Goal: Use online tool/utility

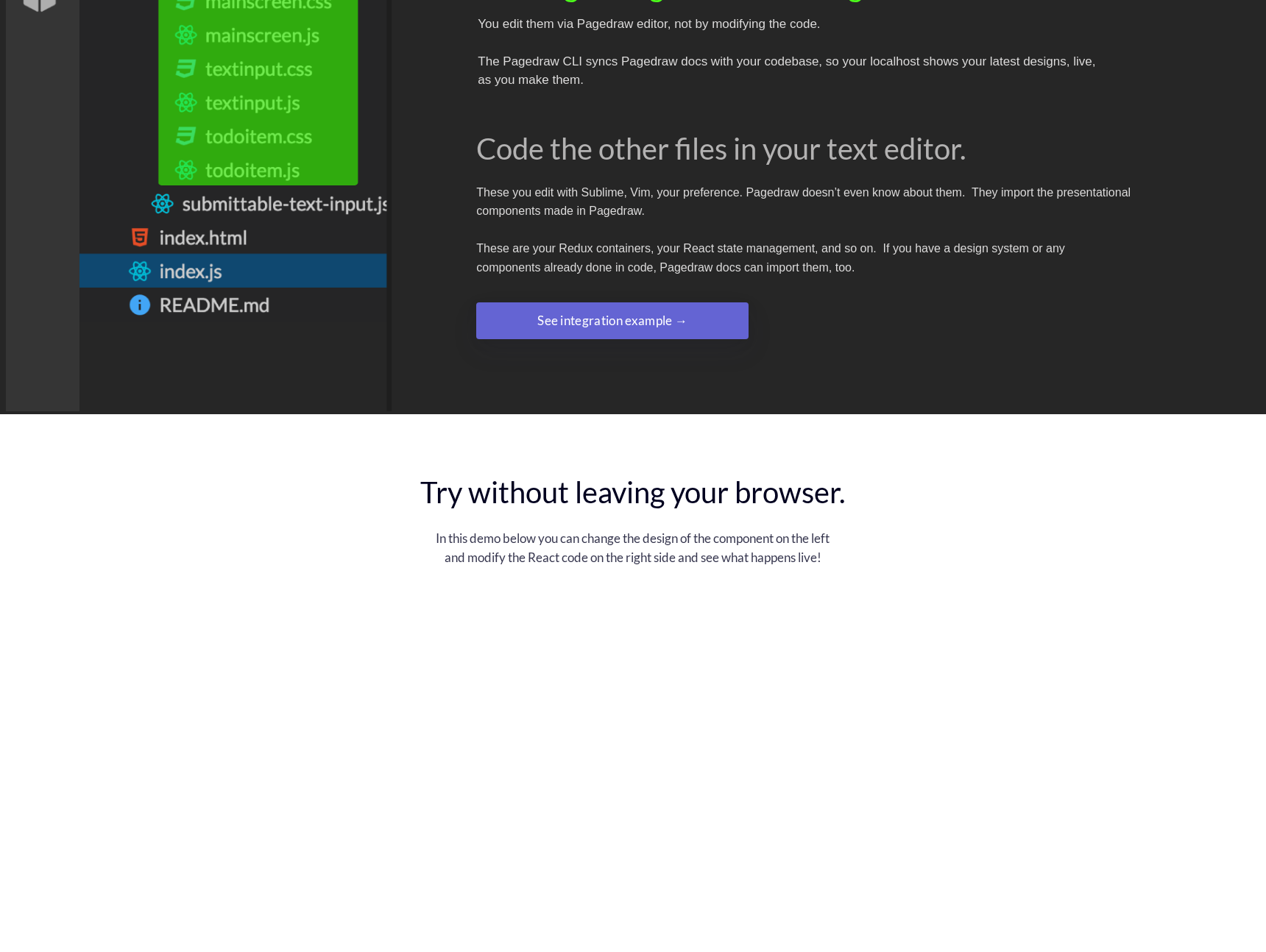
scroll to position [2408, 0]
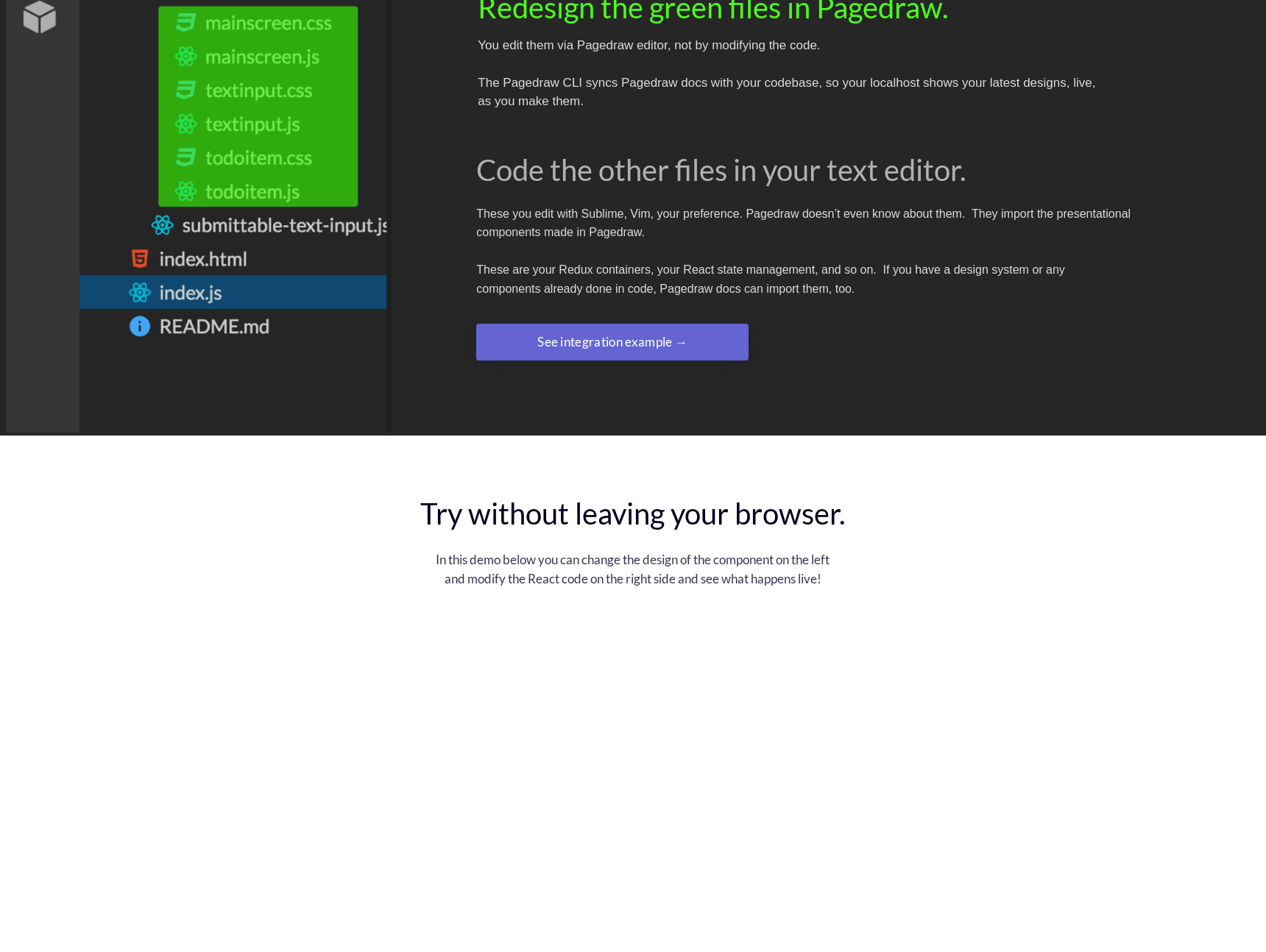
click at [640, 328] on div "See integration example →" at bounding box center [611, 342] width 163 height 29
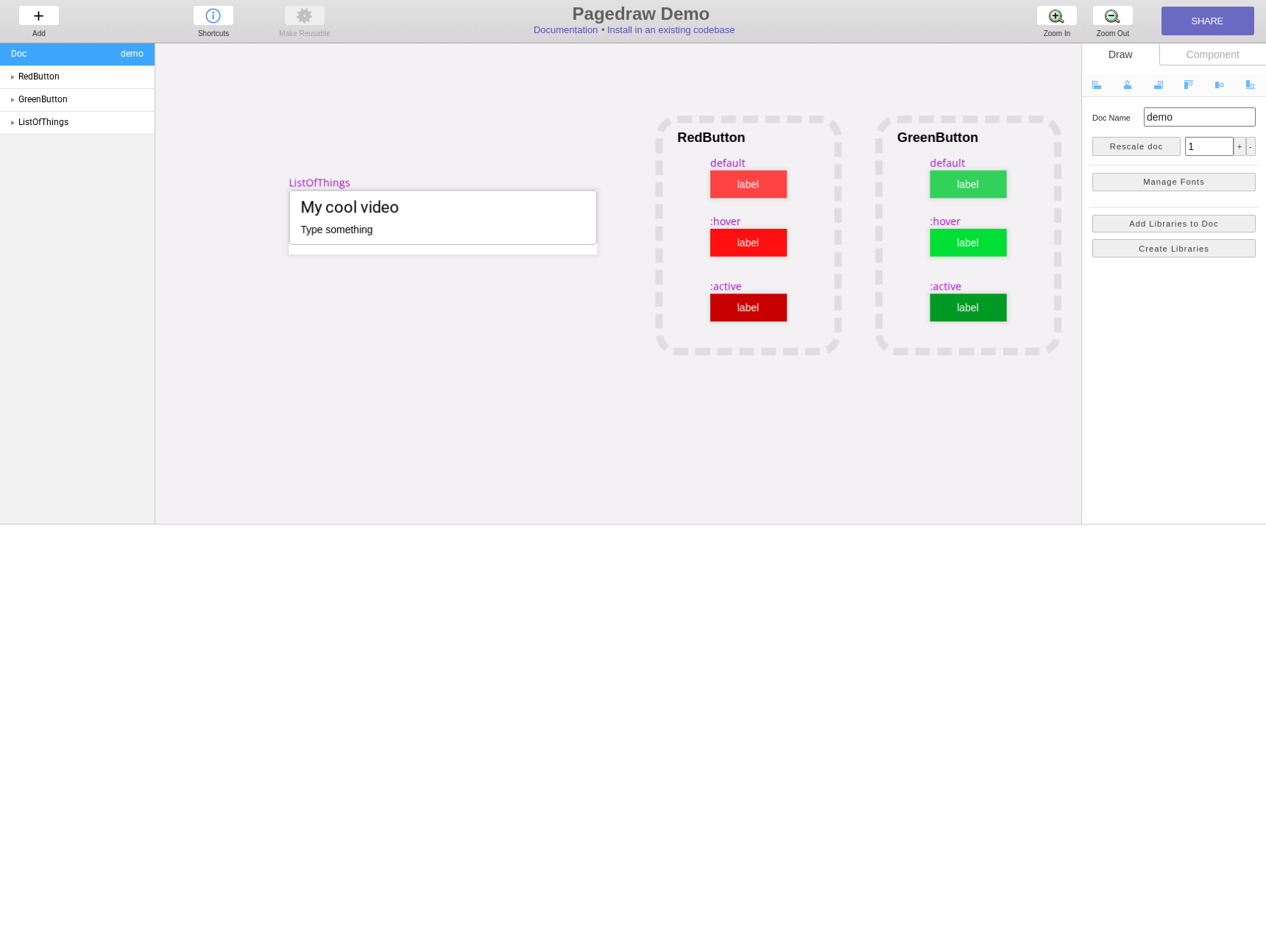
scroll to position [0, 61]
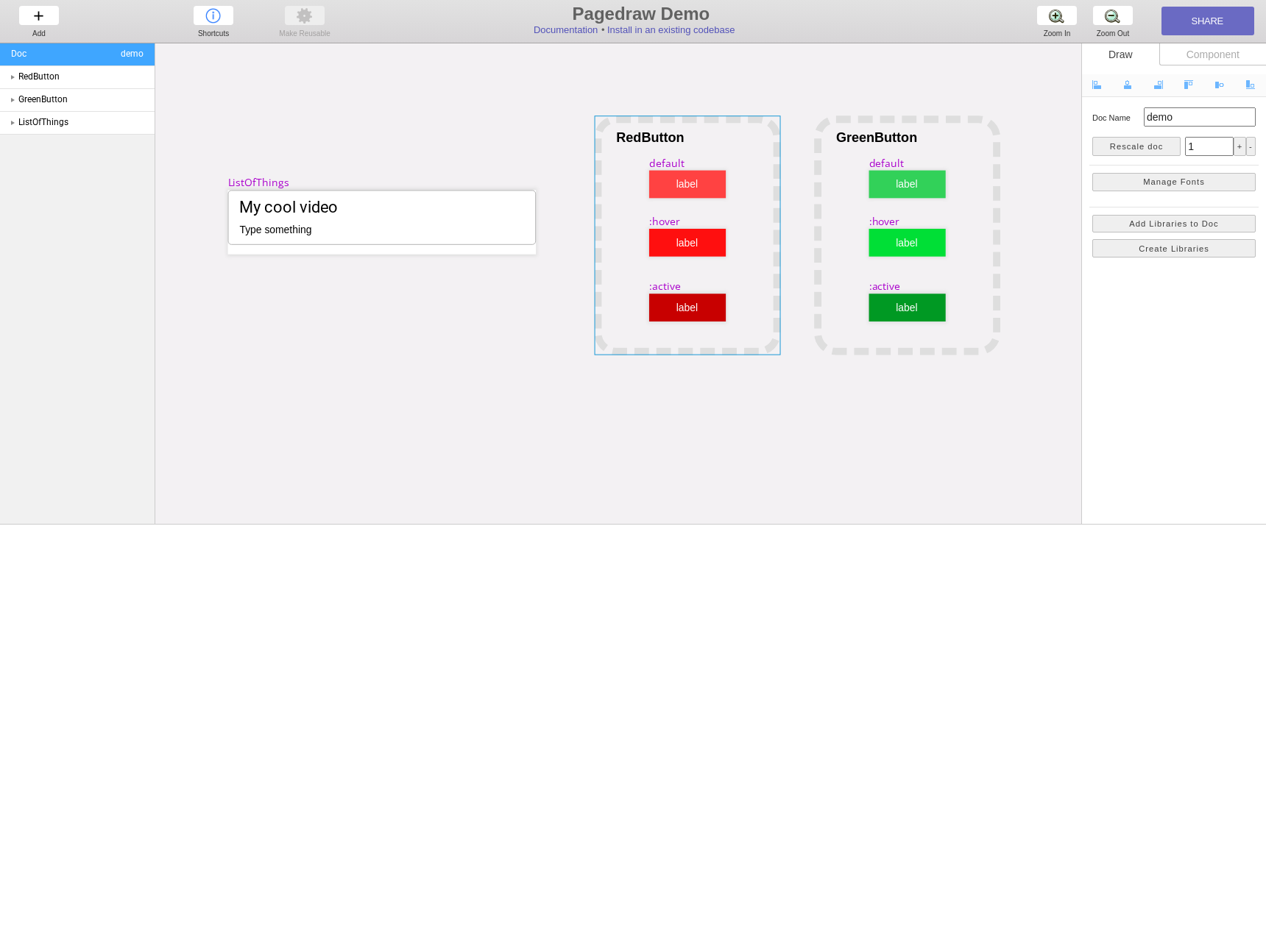
click at [686, 198] on div at bounding box center [687, 235] width 186 height 239
select select "1"
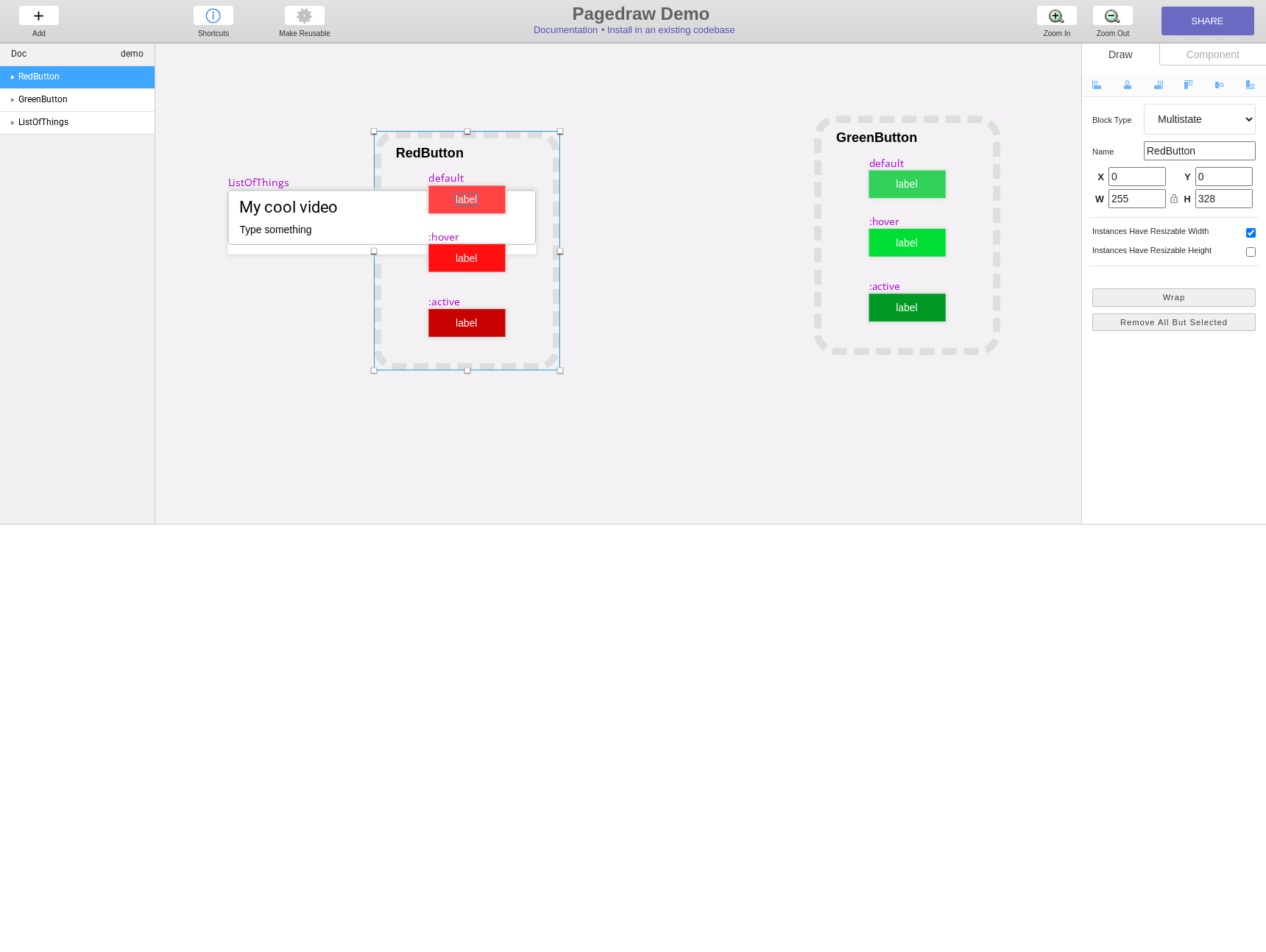
drag, startPoint x: 685, startPoint y: 186, endPoint x: 464, endPoint y: 202, distance: 221.6
click at [464, 202] on div at bounding box center [467, 199] width 22 height 12
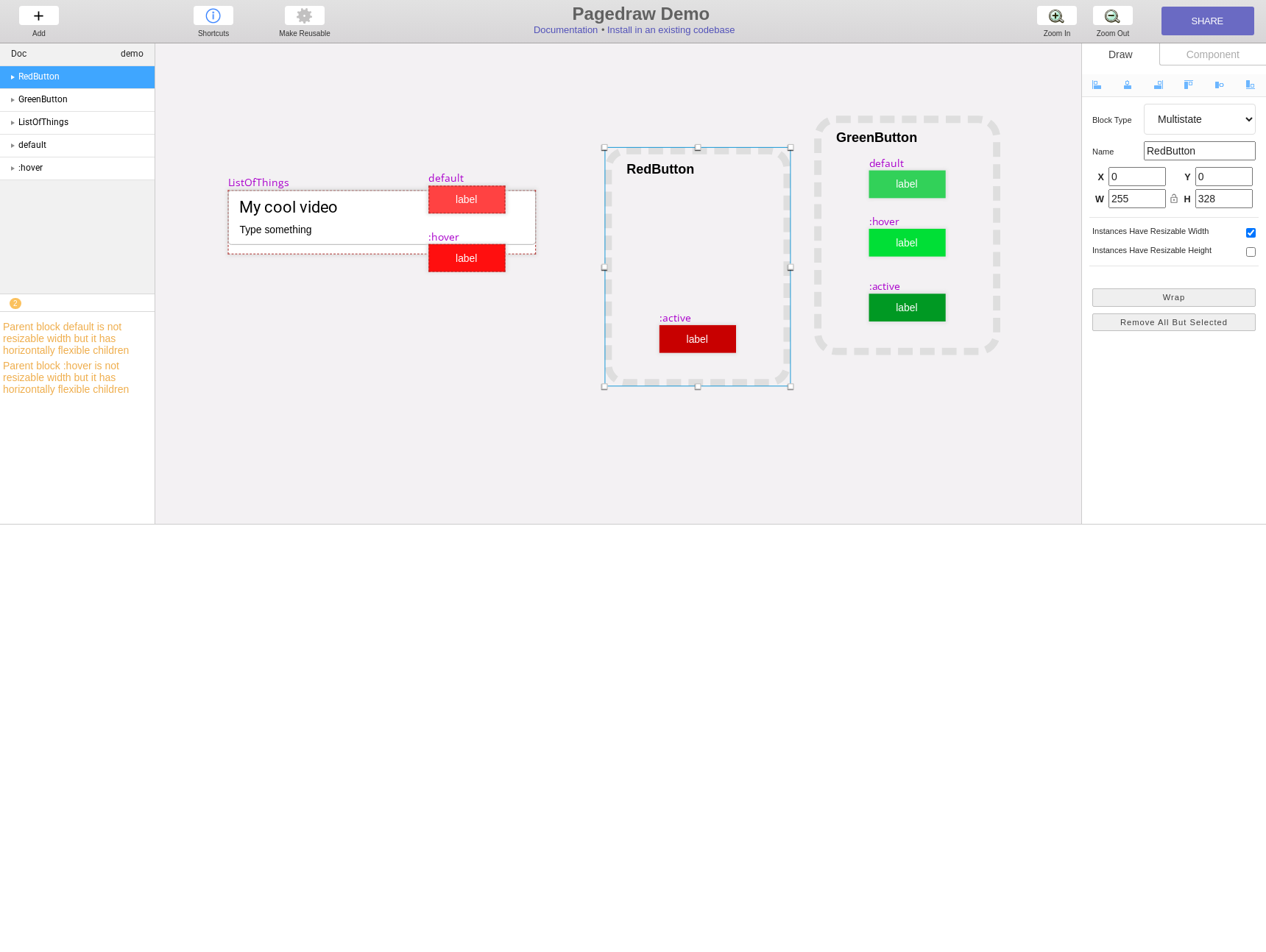
drag, startPoint x: 428, startPoint y: 139, endPoint x: 659, endPoint y: 154, distance: 231.5
click at [659, 154] on div at bounding box center [697, 266] width 186 height 239
drag, startPoint x: 473, startPoint y: 199, endPoint x: 694, endPoint y: 203, distance: 221.0
click at [694, 203] on div at bounding box center [691, 202] width 22 height 12
select select "3"
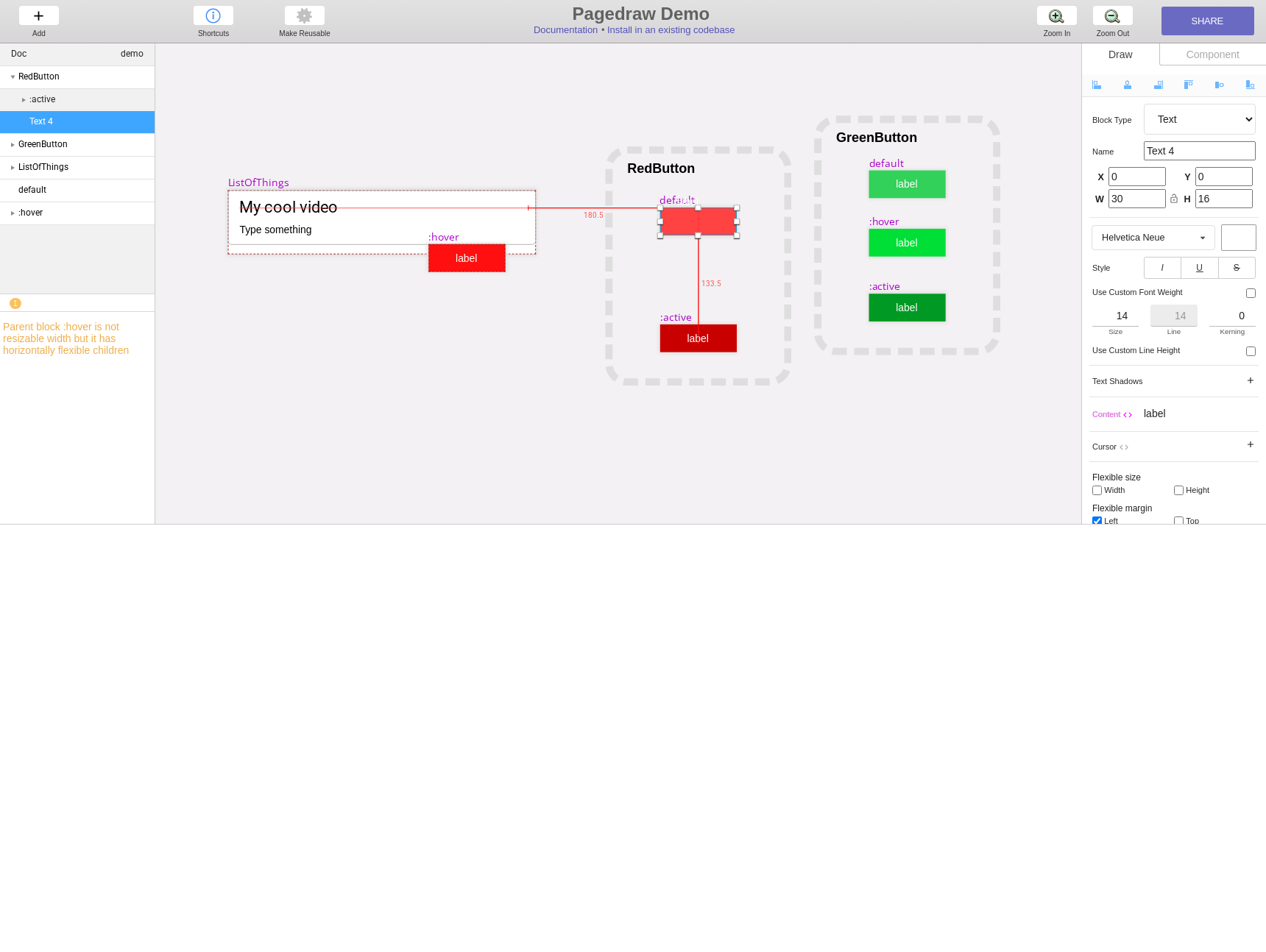
drag, startPoint x: 473, startPoint y: 203, endPoint x: 704, endPoint y: 223, distance: 231.9
click at [704, 223] on div at bounding box center [697, 222] width 77 height 28
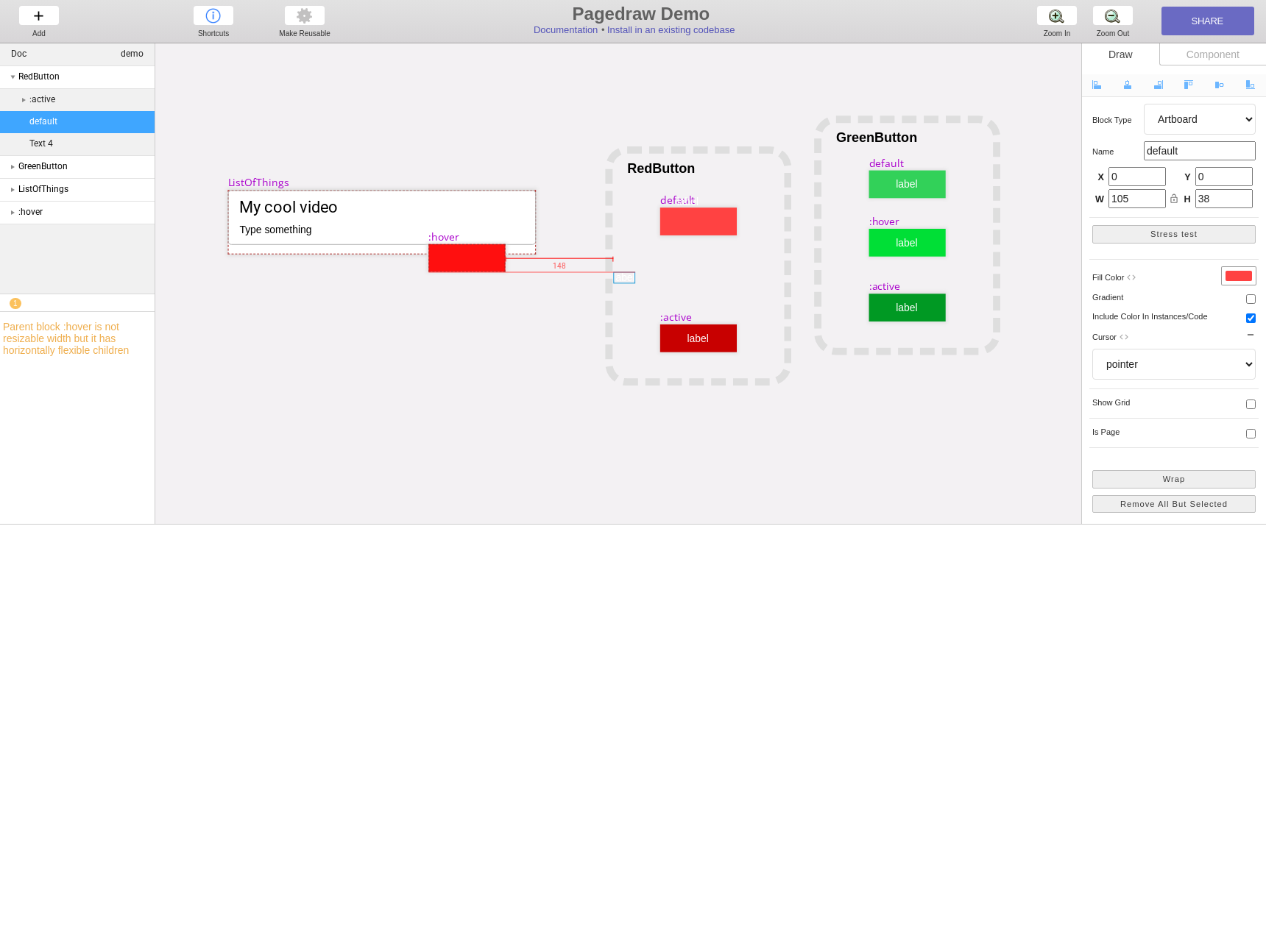
drag, startPoint x: 473, startPoint y: 258, endPoint x: 606, endPoint y: 276, distance: 134.2
click at [613, 277] on div at bounding box center [624, 279] width 22 height 12
select select "3"
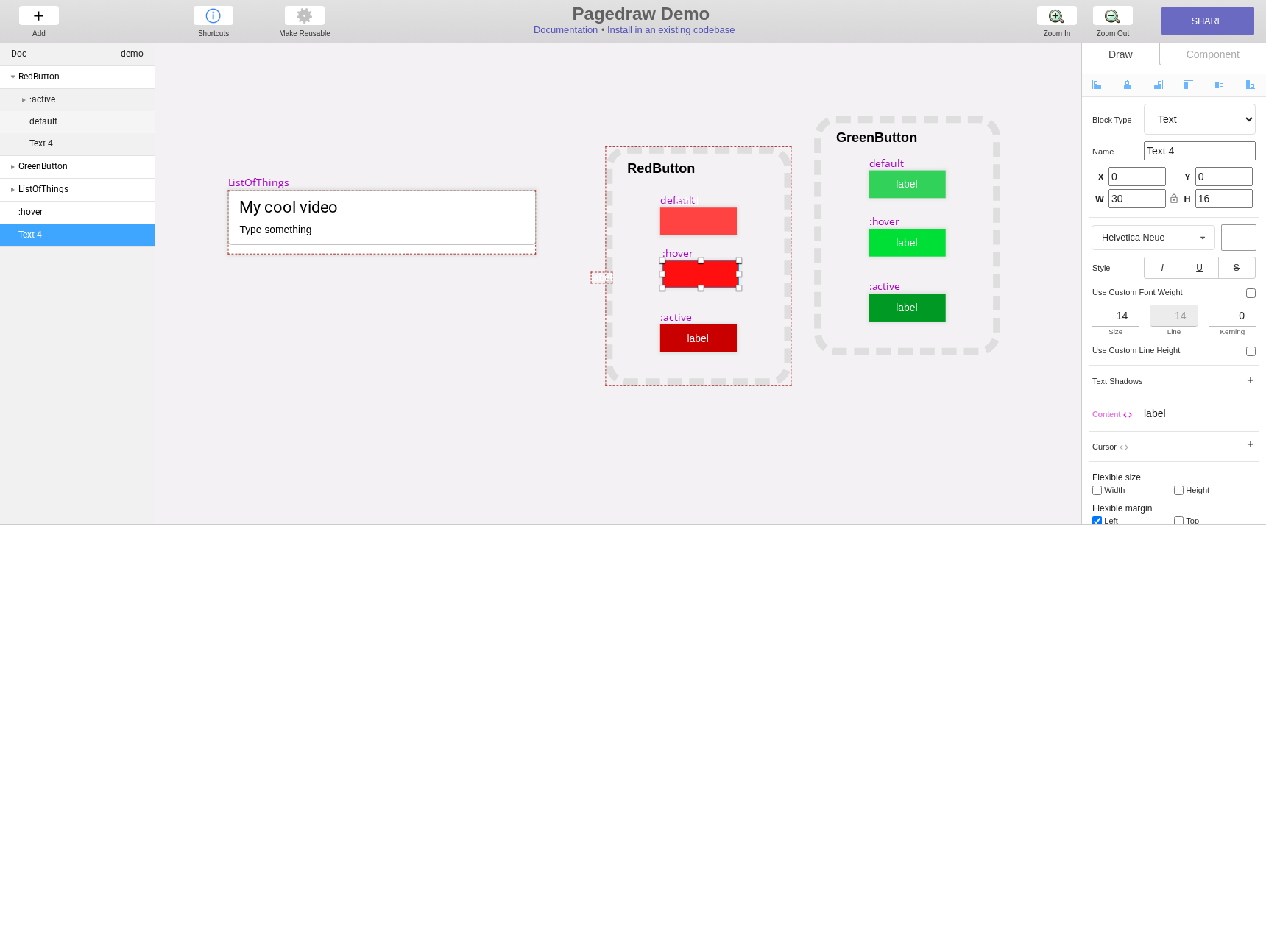
drag, startPoint x: 441, startPoint y: 260, endPoint x: 674, endPoint y: 276, distance: 233.5
click at [674, 276] on div at bounding box center [700, 274] width 77 height 28
